Goal: Check status: Check status

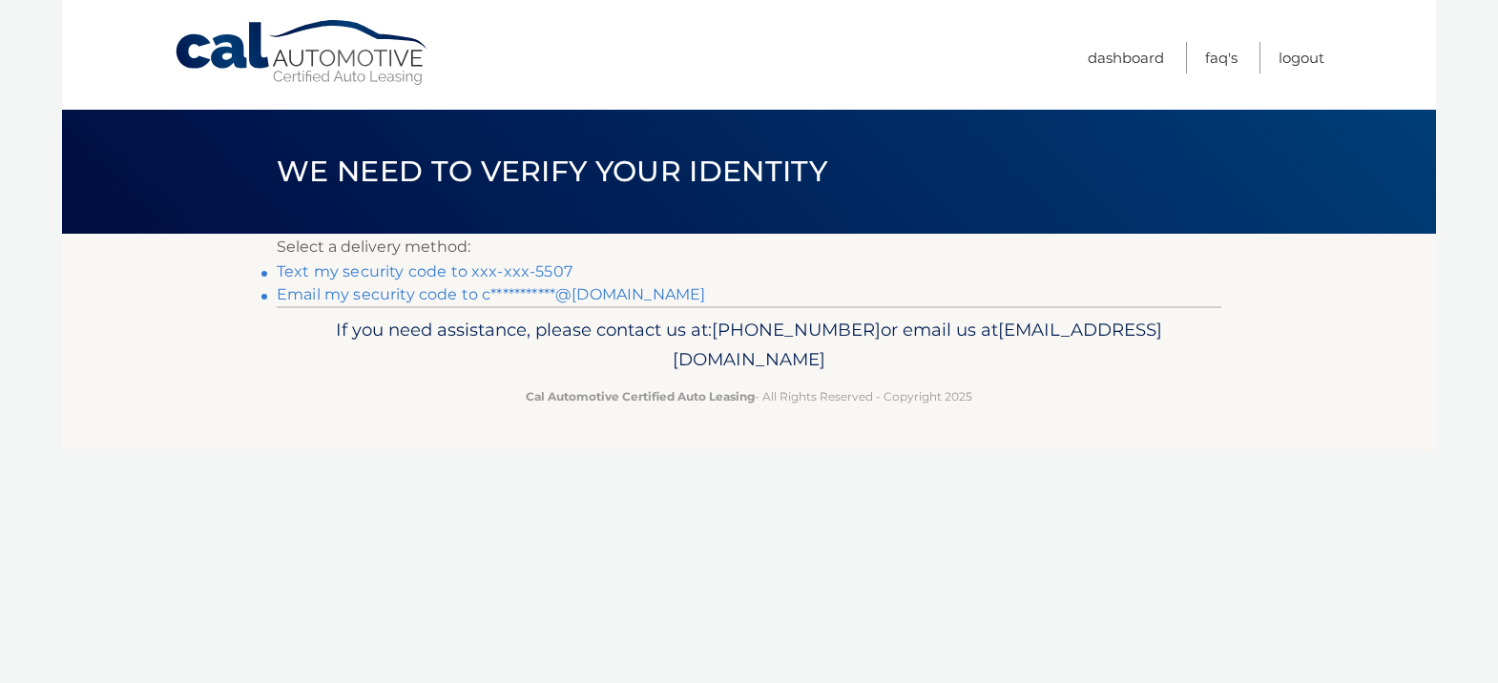
click at [542, 295] on link "**********" at bounding box center [491, 294] width 428 height 18
click at [504, 295] on link "**********" at bounding box center [491, 294] width 428 height 18
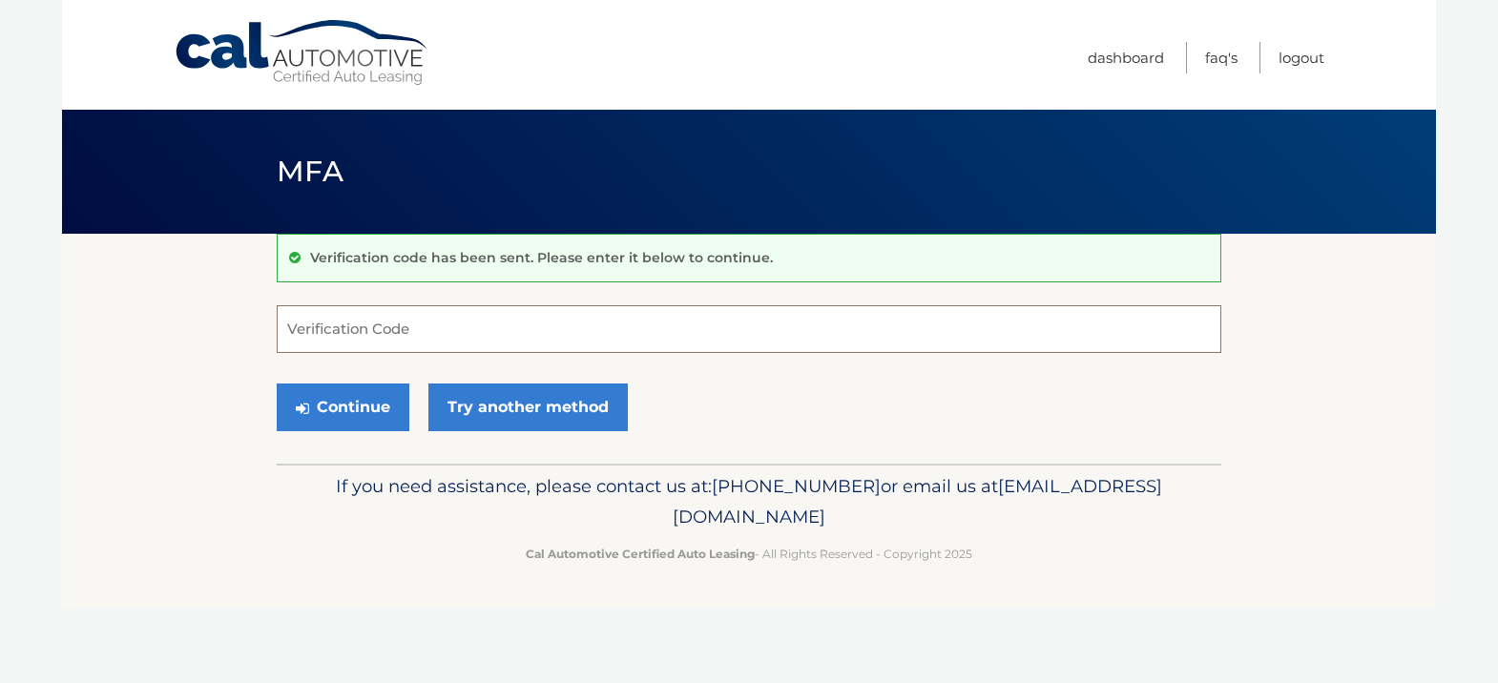
click at [500, 325] on input "Verification Code" at bounding box center [749, 329] width 944 height 48
paste input "716687"
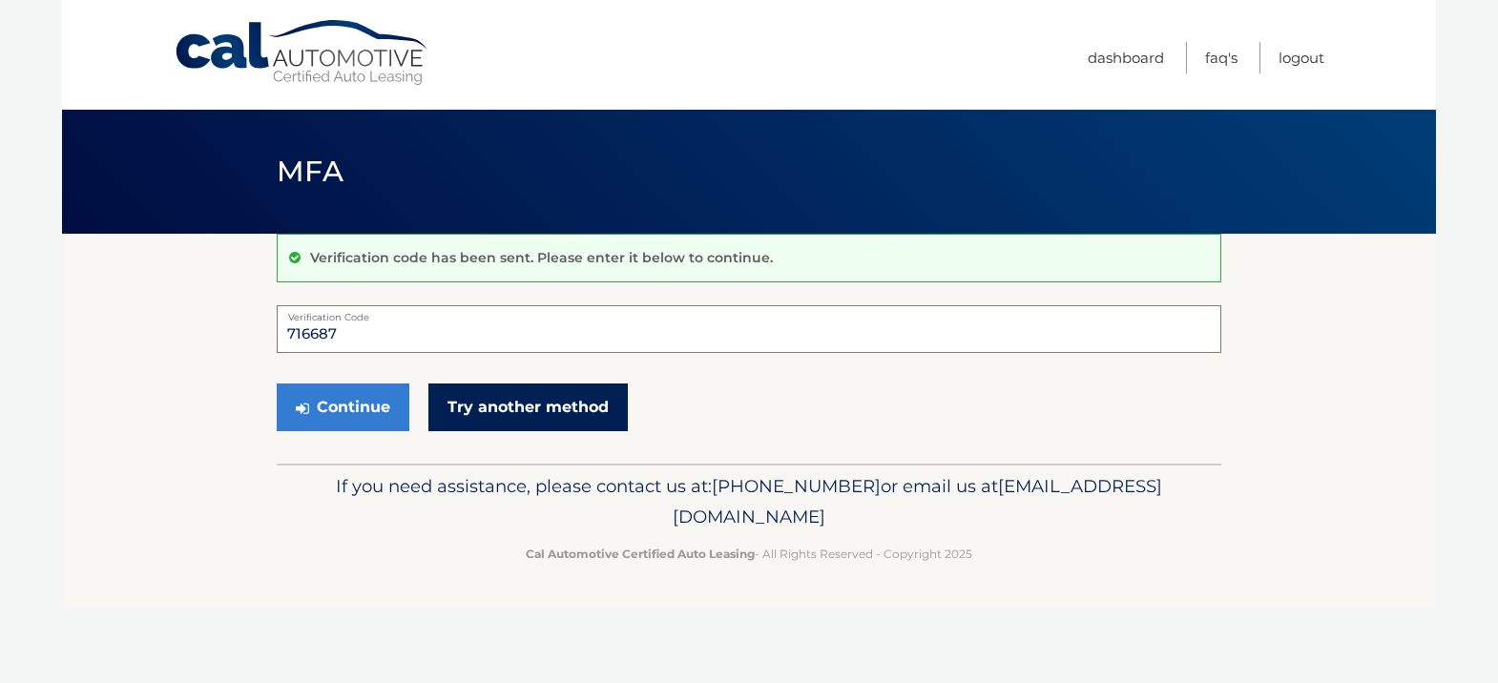
type input "716687"
click at [363, 392] on button "Continue" at bounding box center [343, 407] width 133 height 48
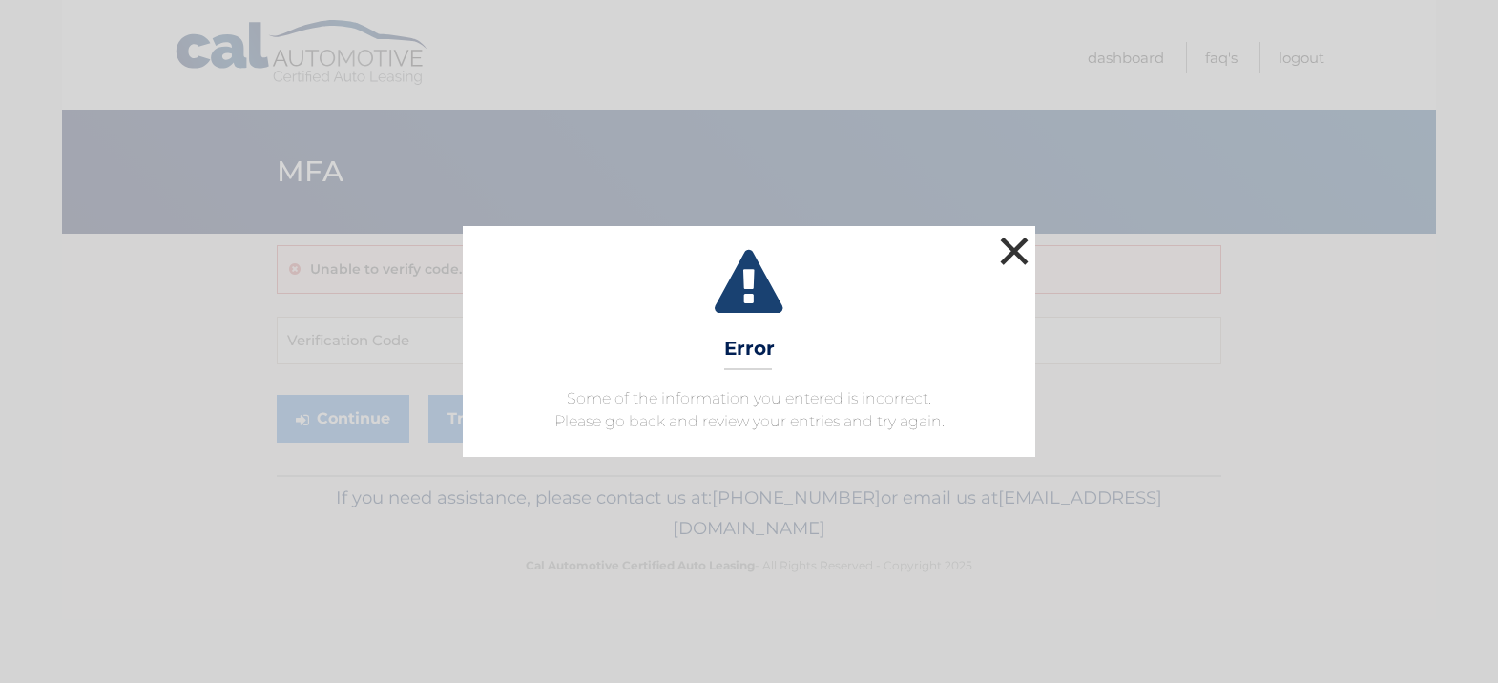
click at [1021, 253] on button "×" at bounding box center [1014, 251] width 38 height 38
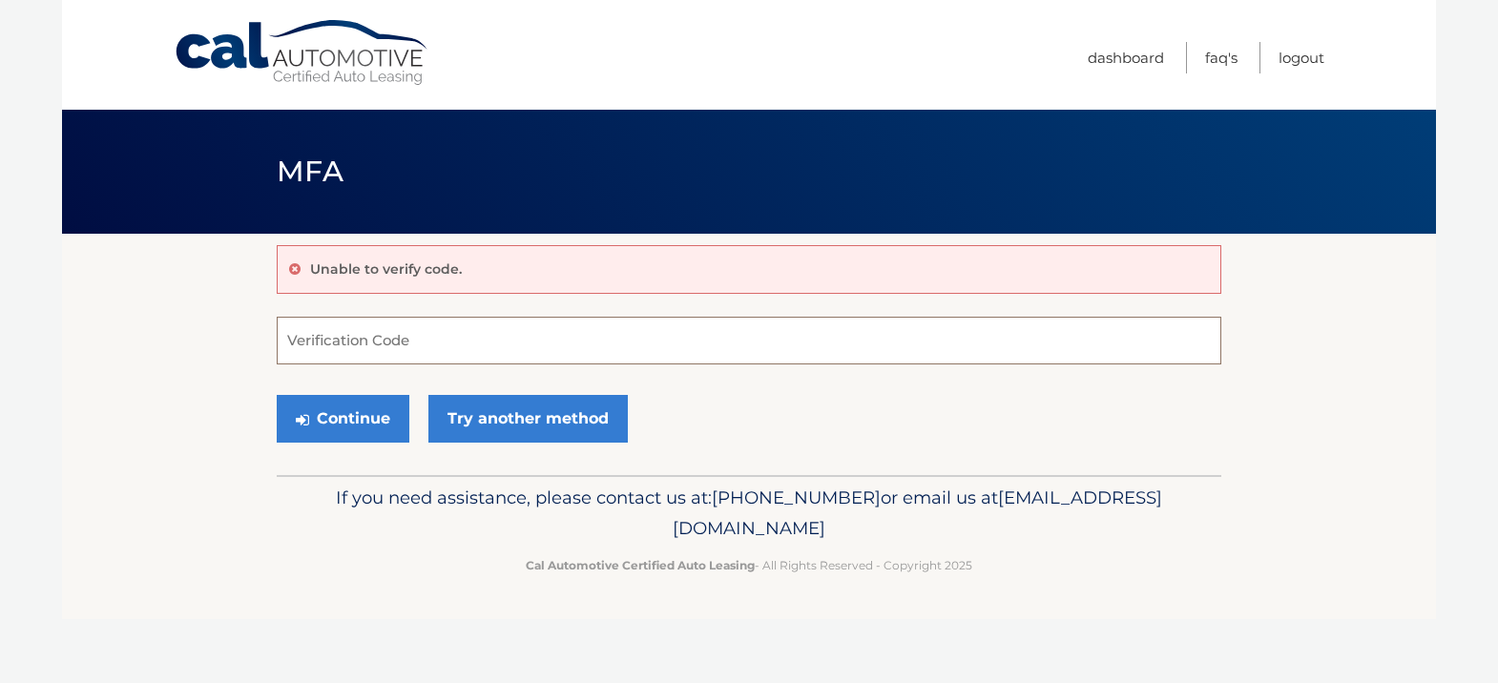
click at [423, 351] on input "Verification Code" at bounding box center [749, 341] width 944 height 48
paste input "171999"
type input "171999"
click at [355, 414] on button "Continue" at bounding box center [343, 419] width 133 height 48
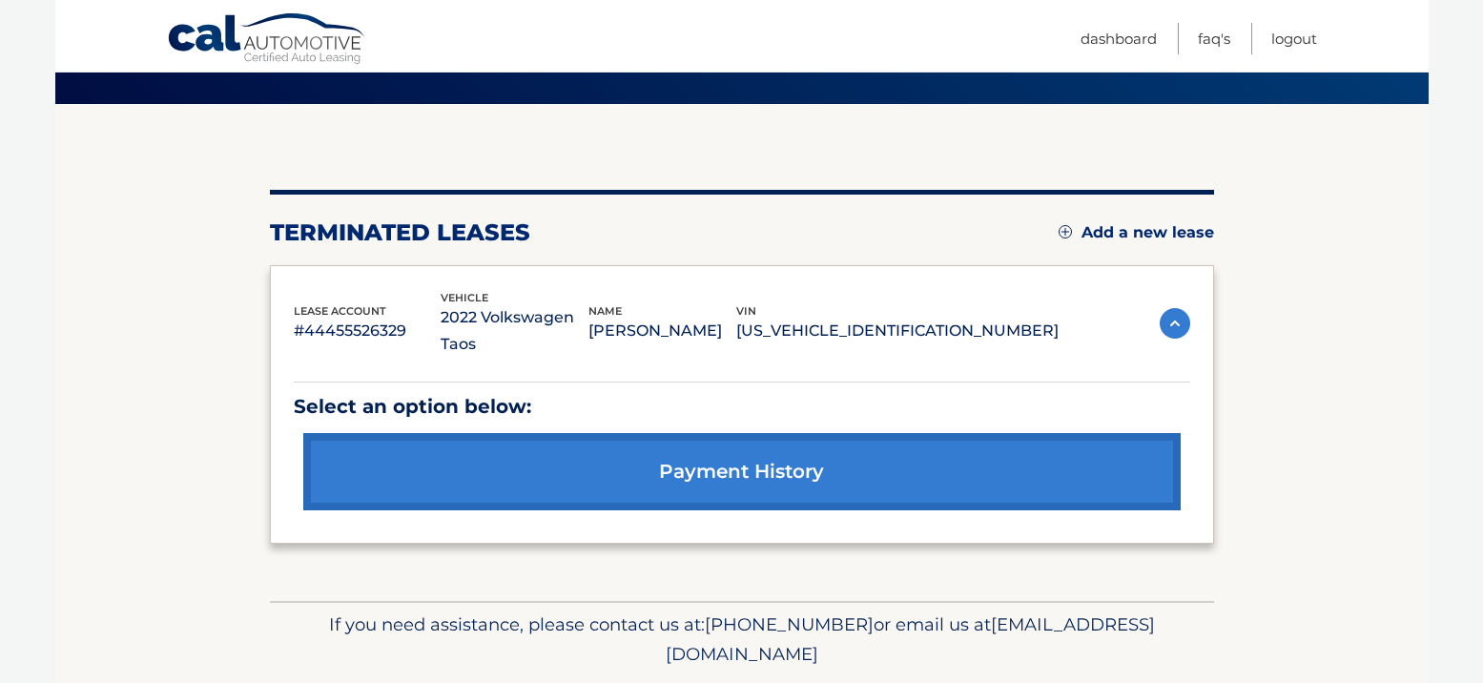
scroll to position [138, 0]
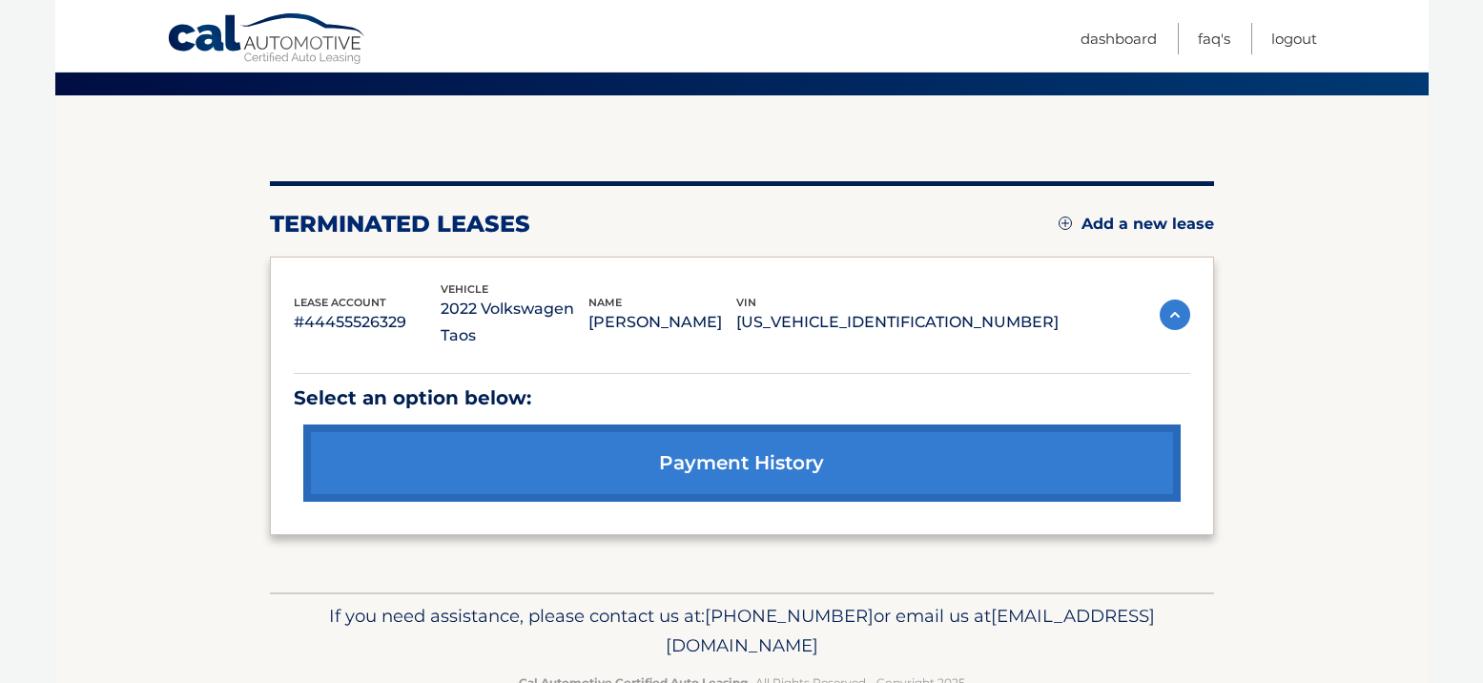
click at [573, 424] on link "payment history" at bounding box center [742, 462] width 878 height 77
